Goal: Find specific page/section: Find specific page/section

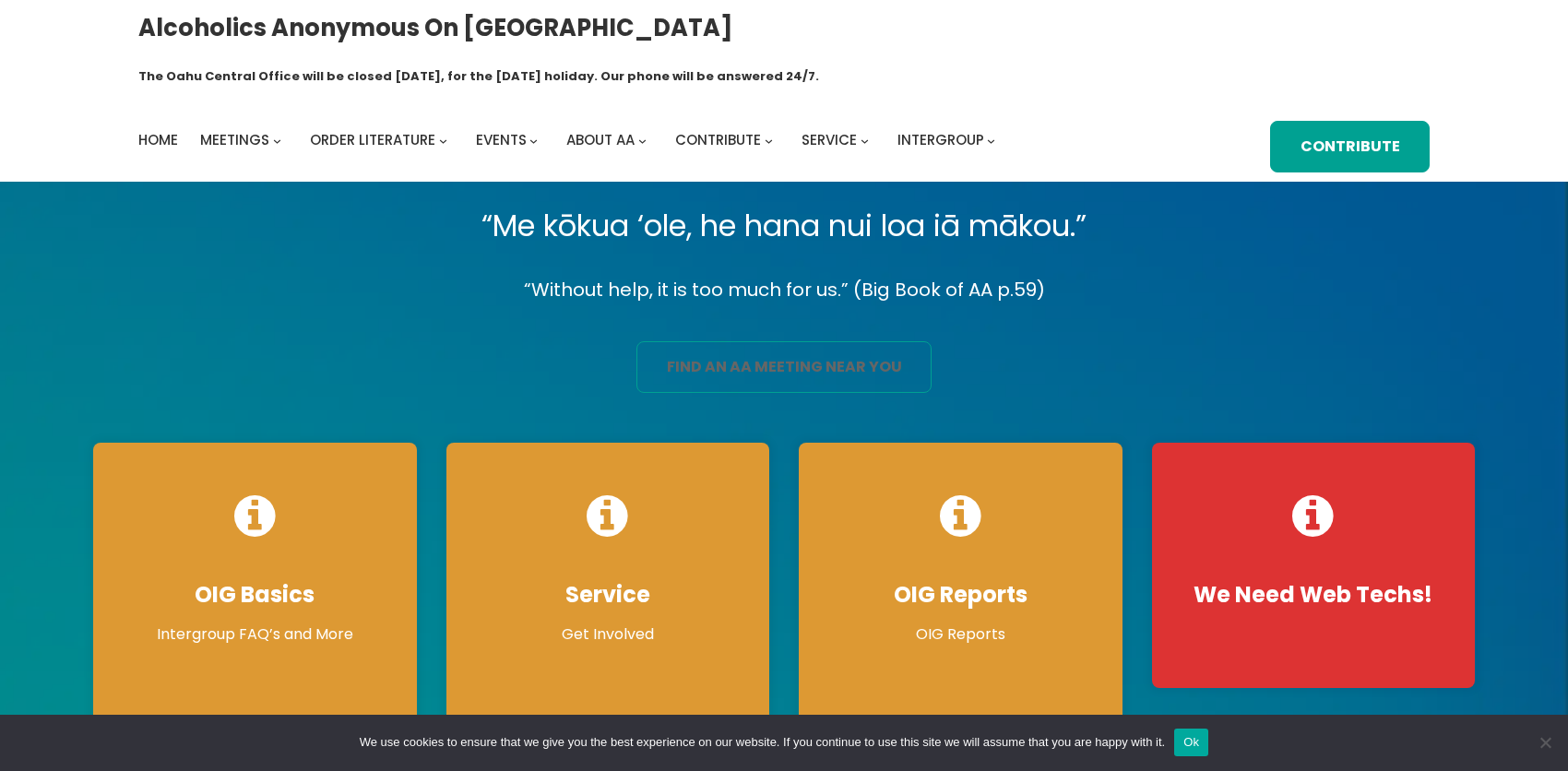
click at [889, 346] on link "find an aa meeting near you" at bounding box center [784, 367] width 296 height 52
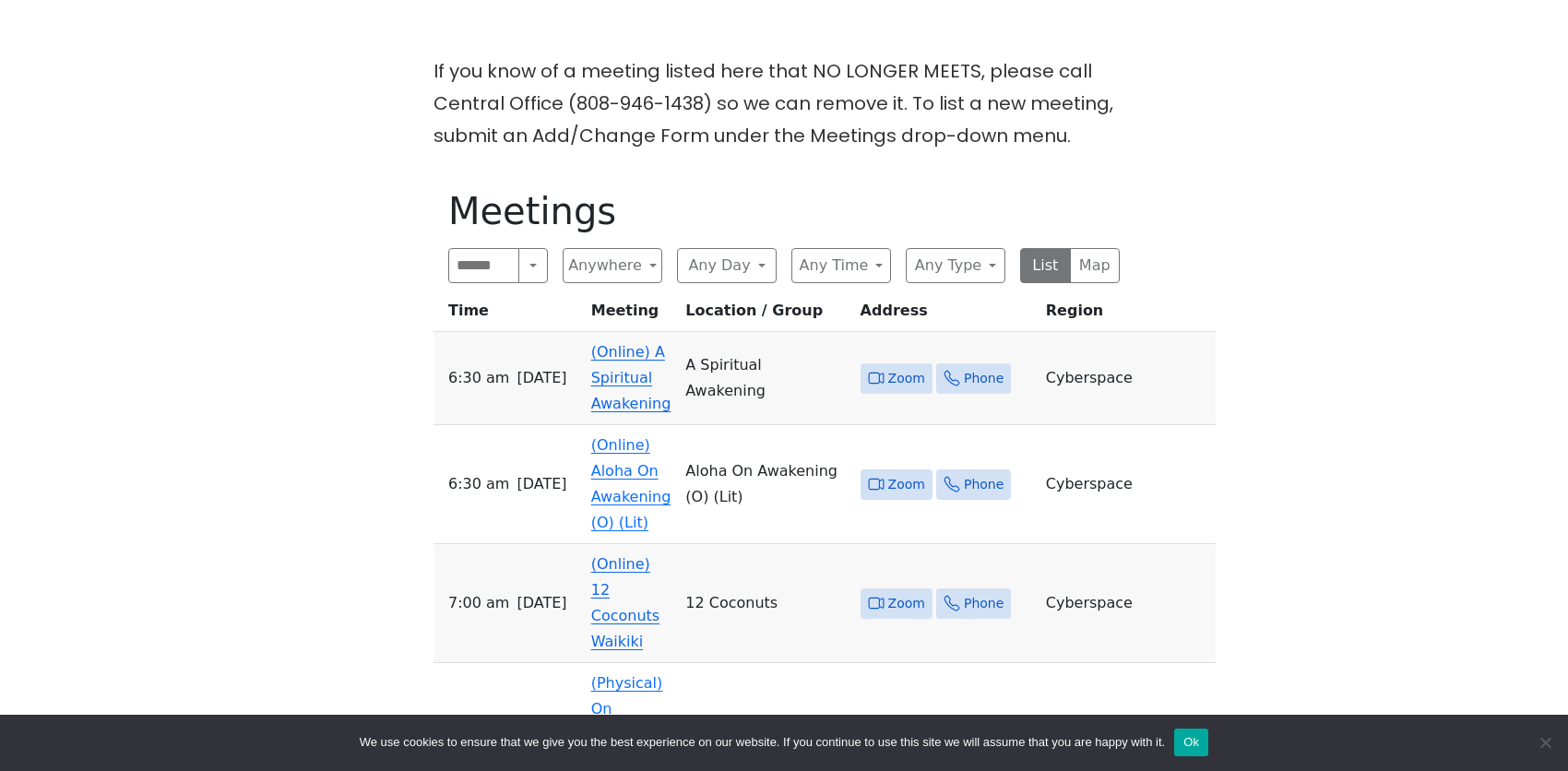
scroll to position [646, 0]
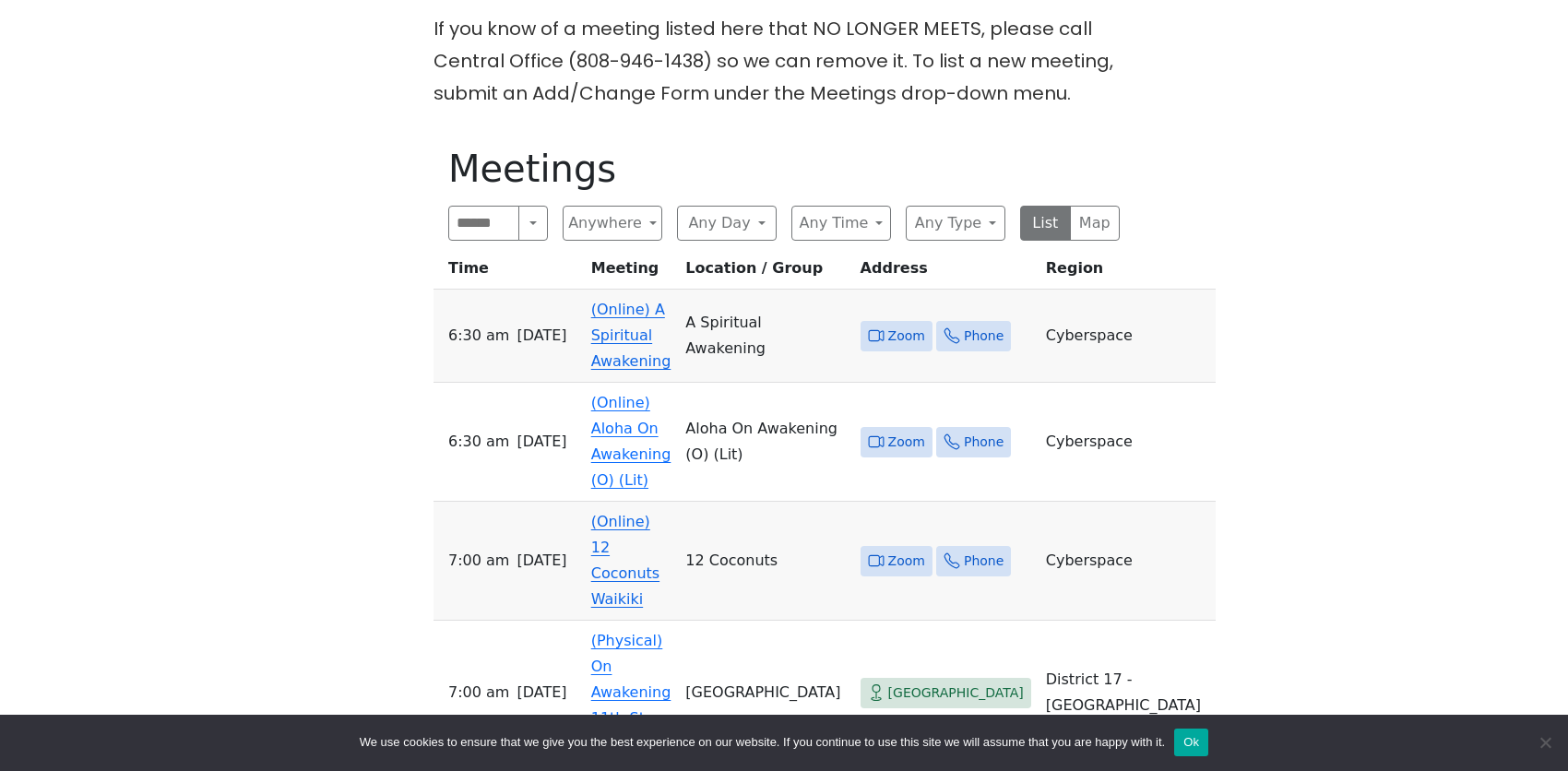
click at [634, 394] on link "(Online) Aloha On Awakening (O) (Lit)" at bounding box center [631, 441] width 81 height 95
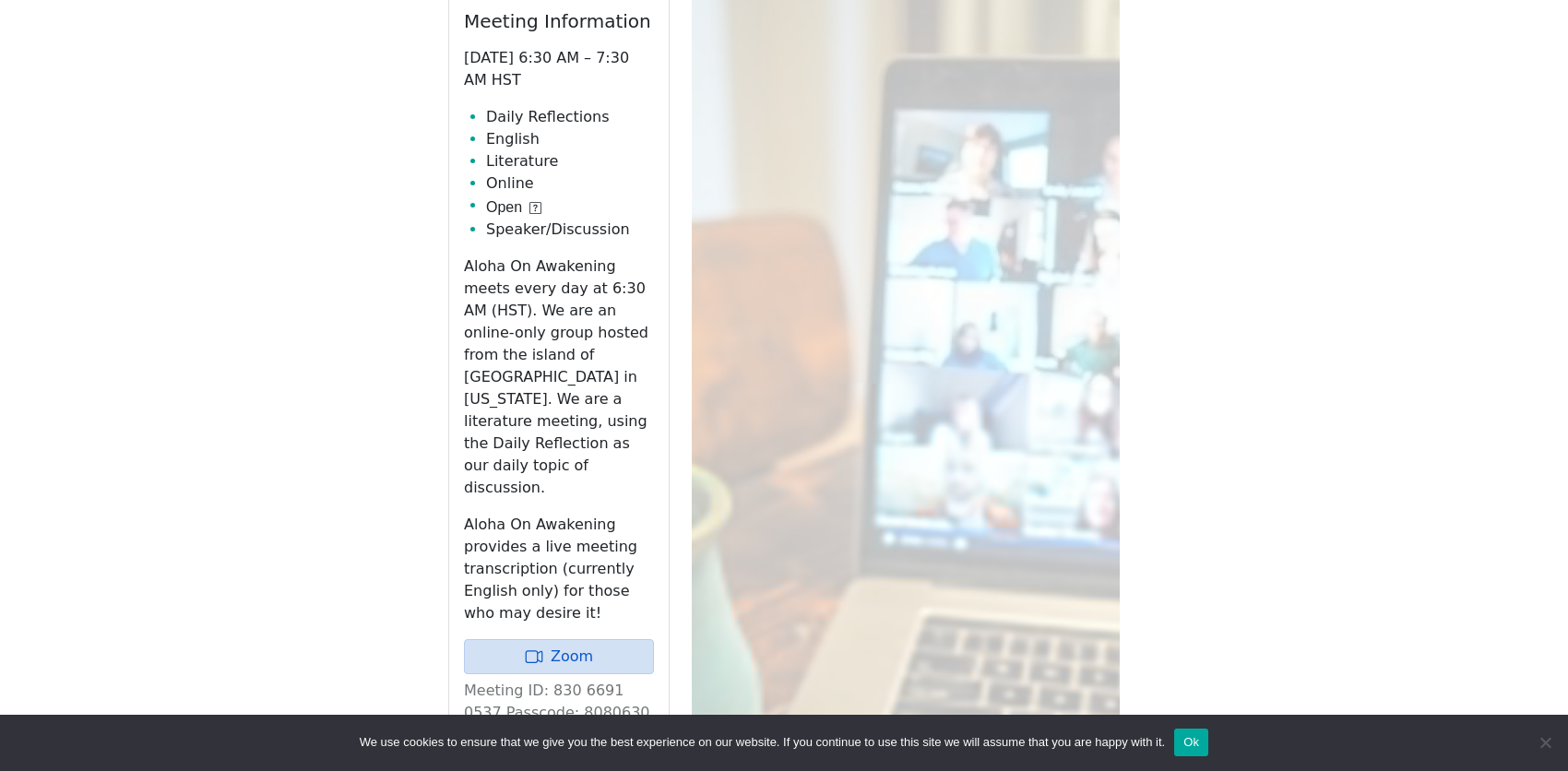
scroll to position [955, 0]
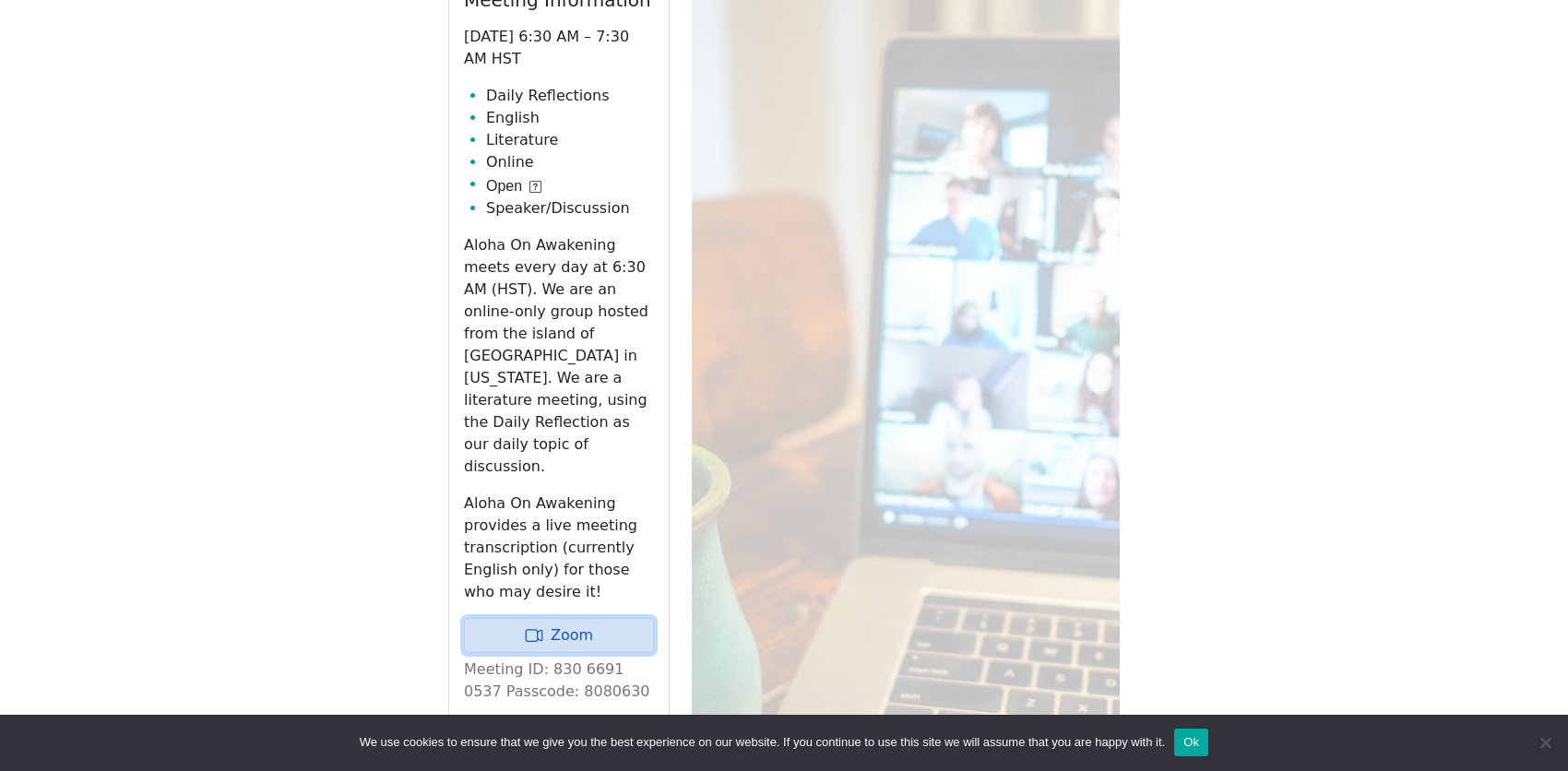
click at [520, 618] on link "Zoom" at bounding box center [559, 635] width 190 height 35
